Goal: Information Seeking & Learning: Find specific fact

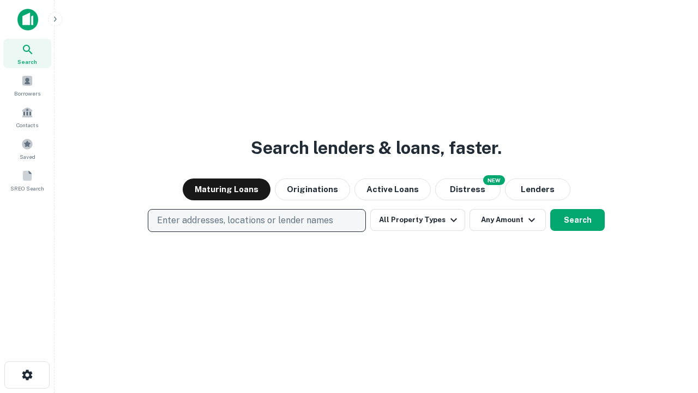
click at [256, 220] on p "Enter addresses, locations or lender names" at bounding box center [245, 220] width 176 height 13
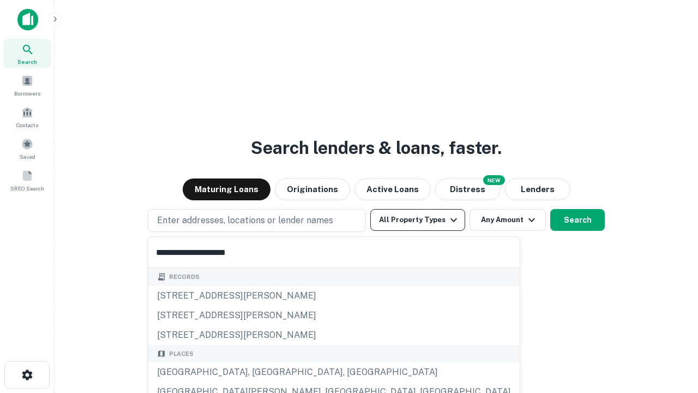
click at [418, 220] on button "All Property Types" at bounding box center [417, 220] width 95 height 22
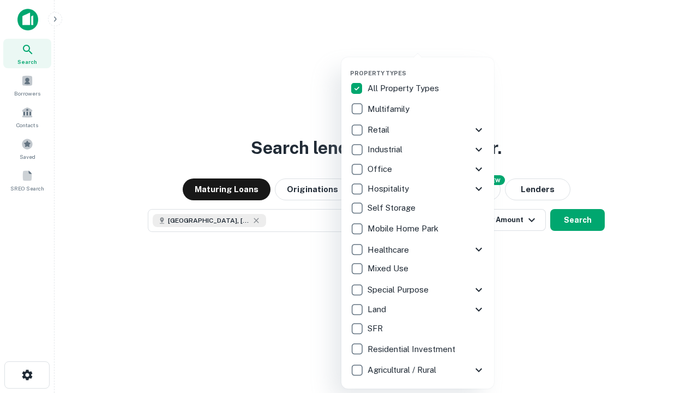
click at [427, 66] on button "button" at bounding box center [426, 66] width 153 height 1
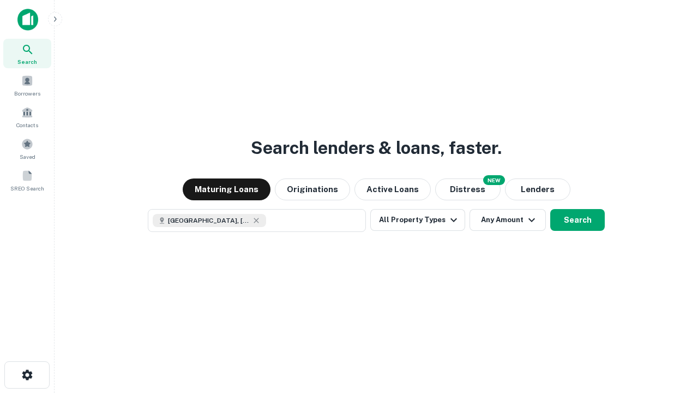
scroll to position [17, 0]
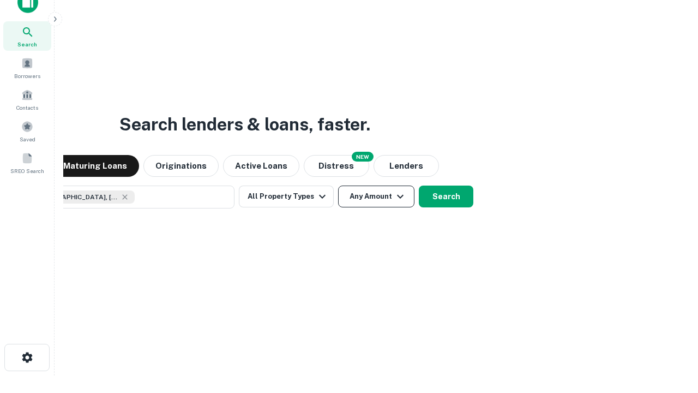
click at [338, 185] on button "Any Amount" at bounding box center [376, 196] width 76 height 22
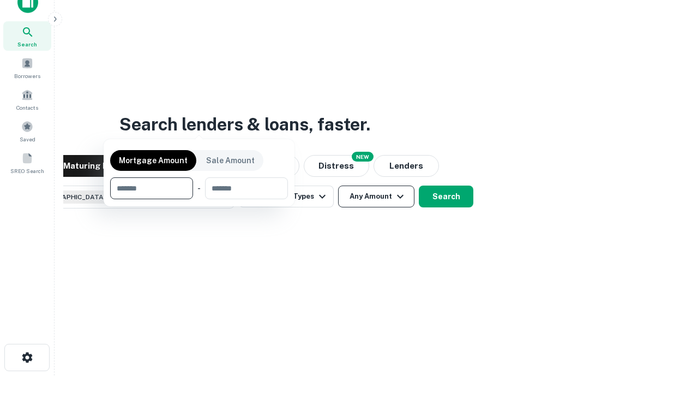
scroll to position [79, 309]
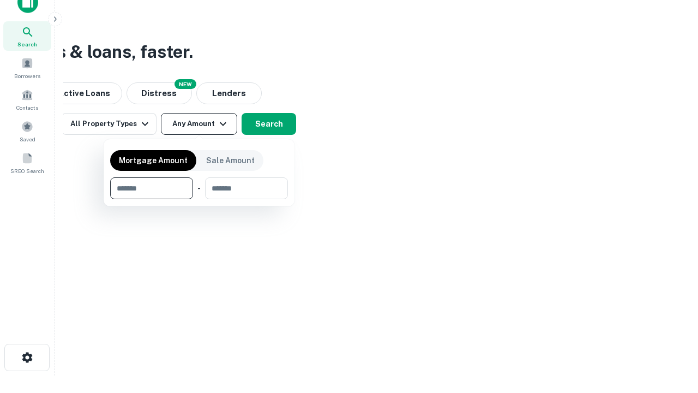
type input "*******"
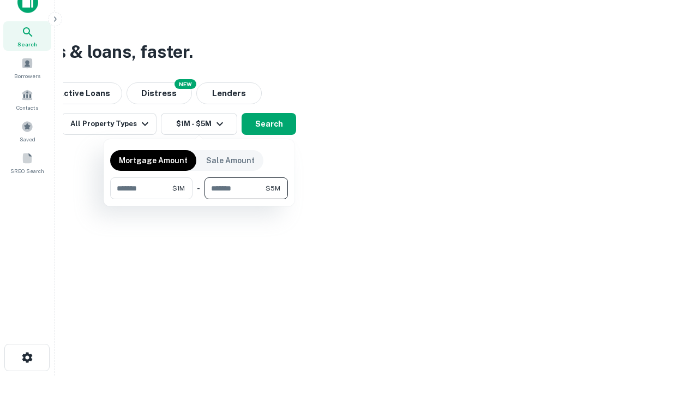
type input "*******"
click at [199, 199] on button "button" at bounding box center [199, 199] width 178 height 1
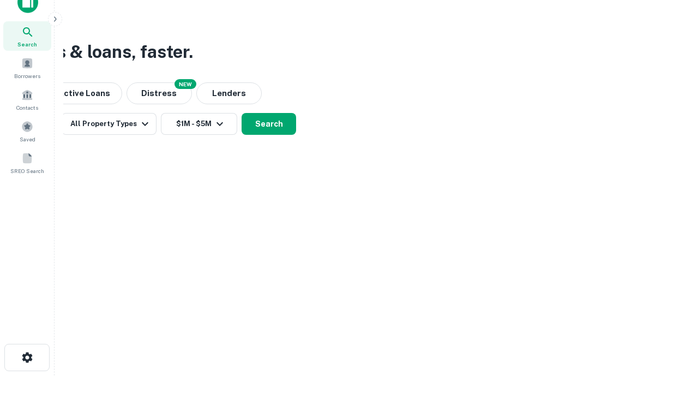
scroll to position [17, 0]
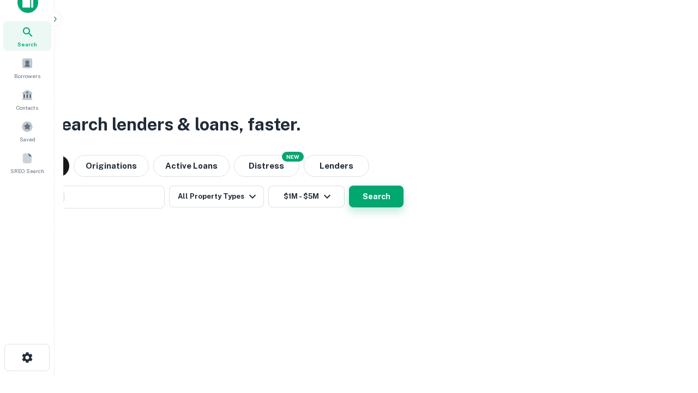
click at [349, 185] on button "Search" at bounding box center [376, 196] width 55 height 22
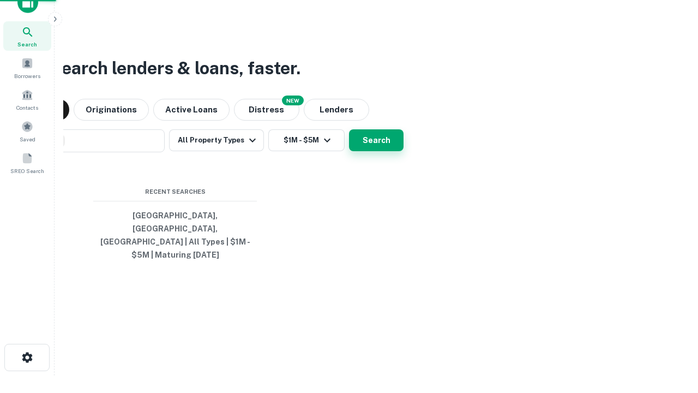
scroll to position [35, 309]
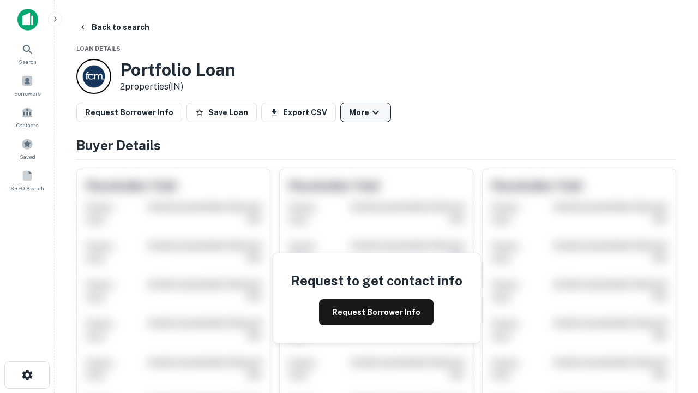
click at [365, 112] on button "More" at bounding box center [365, 113] width 51 height 20
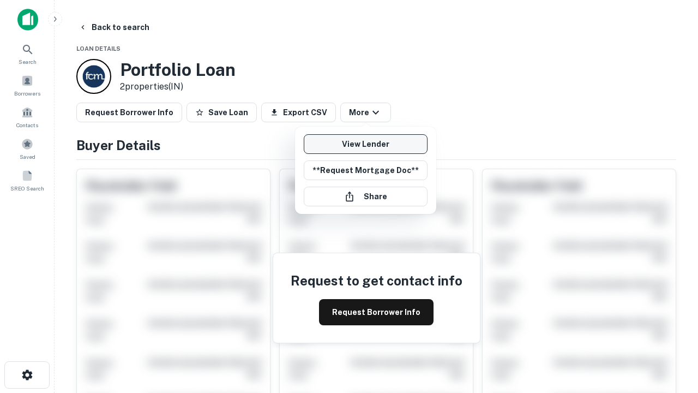
click at [365, 144] on link "View Lender" at bounding box center [366, 144] width 124 height 20
